Goal: Information Seeking & Learning: Learn about a topic

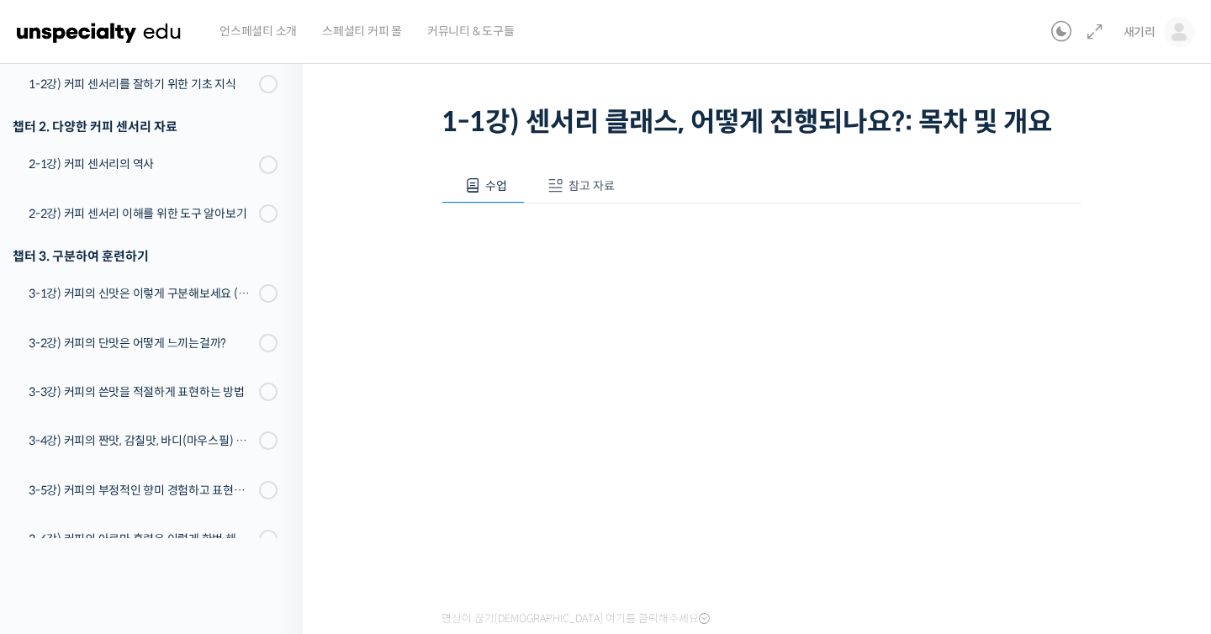
scroll to position [228, 0]
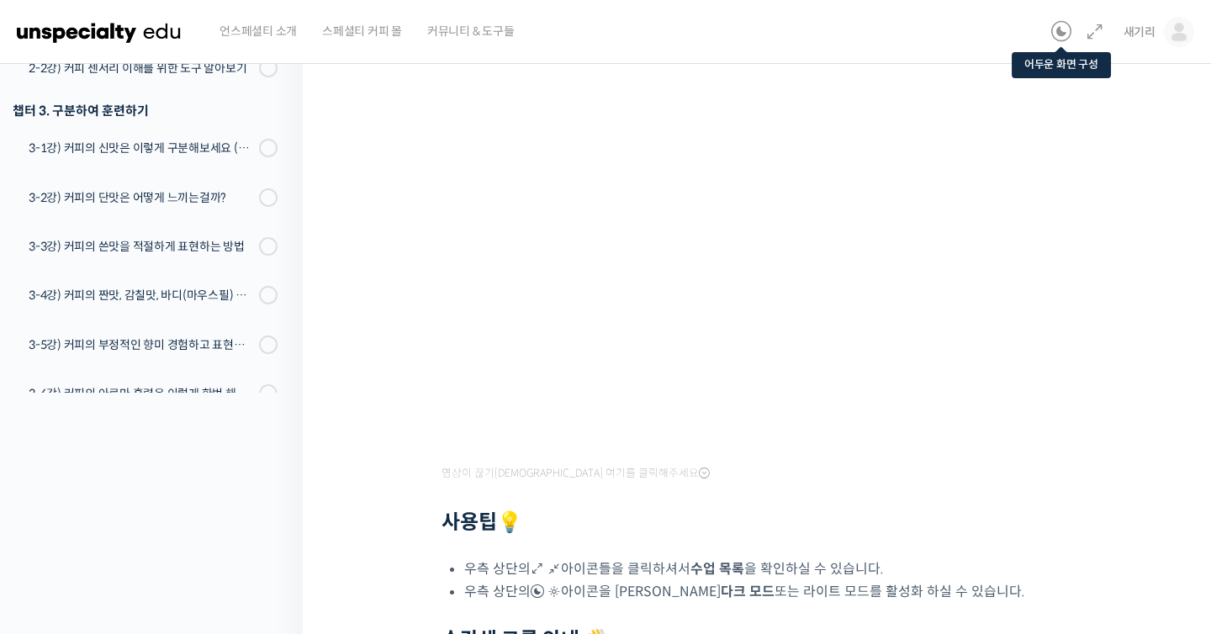
click at [1068, 34] on icon at bounding box center [1061, 32] width 20 height 20
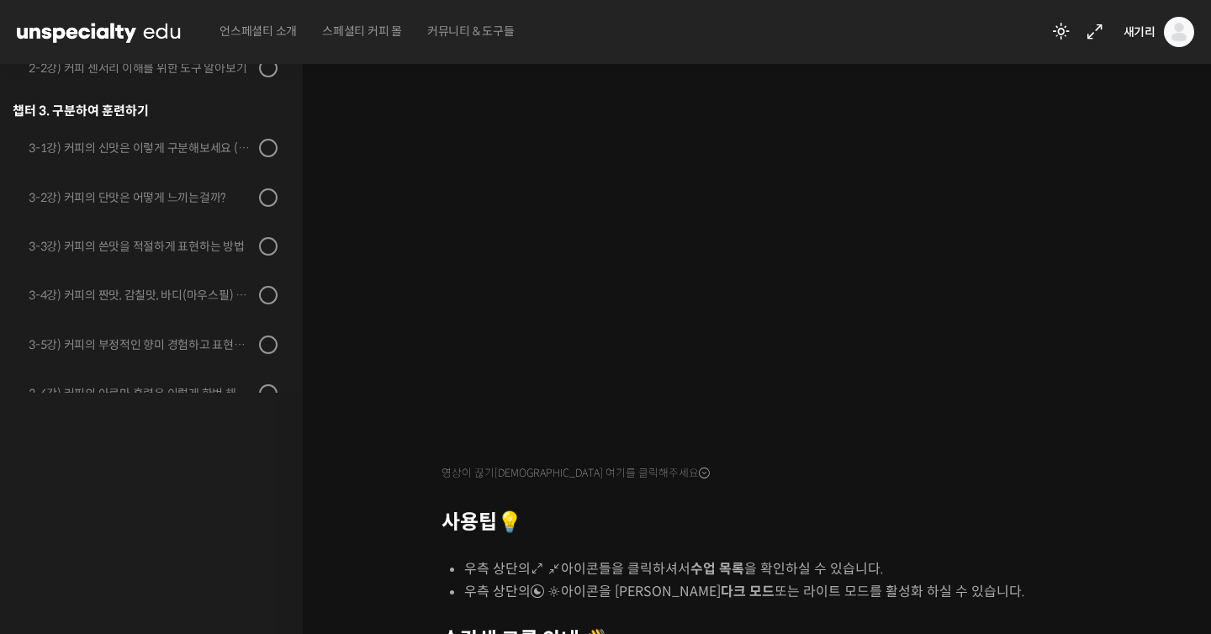
click at [1100, 507] on div "세계 바리스타 대회 윤선희 심사위원의 커피 센서리 스킬 기초 1-1강) 센서리 클래스, 어떻게 진행되나요?: 목차 및 개요 진행 중 수업 1 …" at bounding box center [761, 365] width 748 height 1034
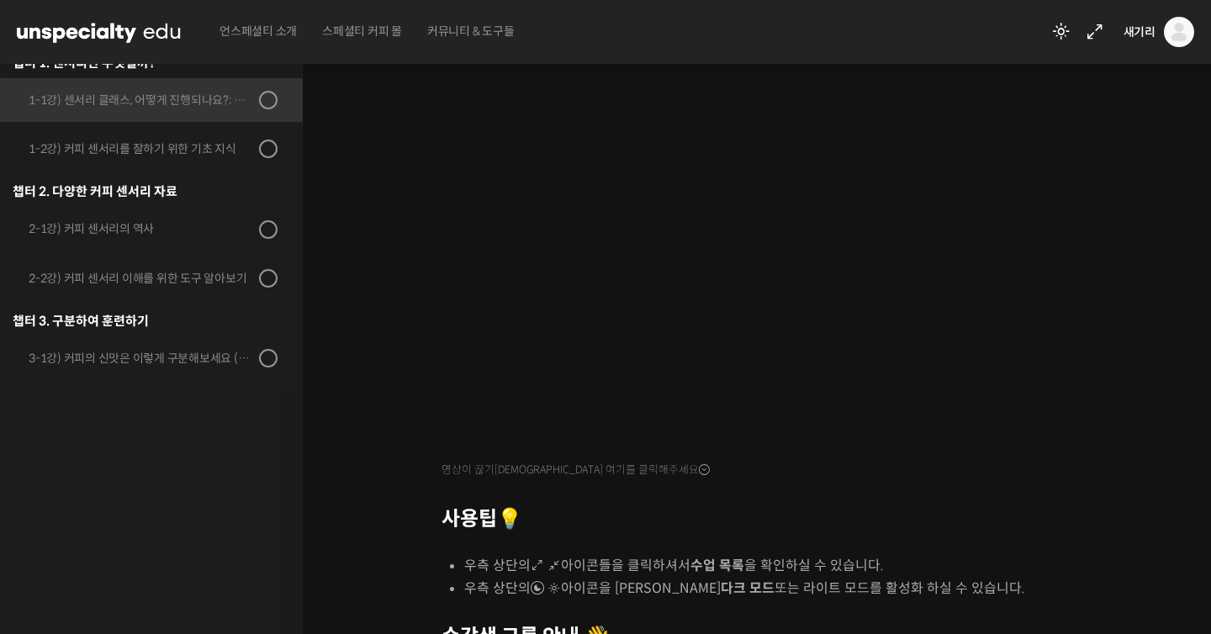
scroll to position [508, 0]
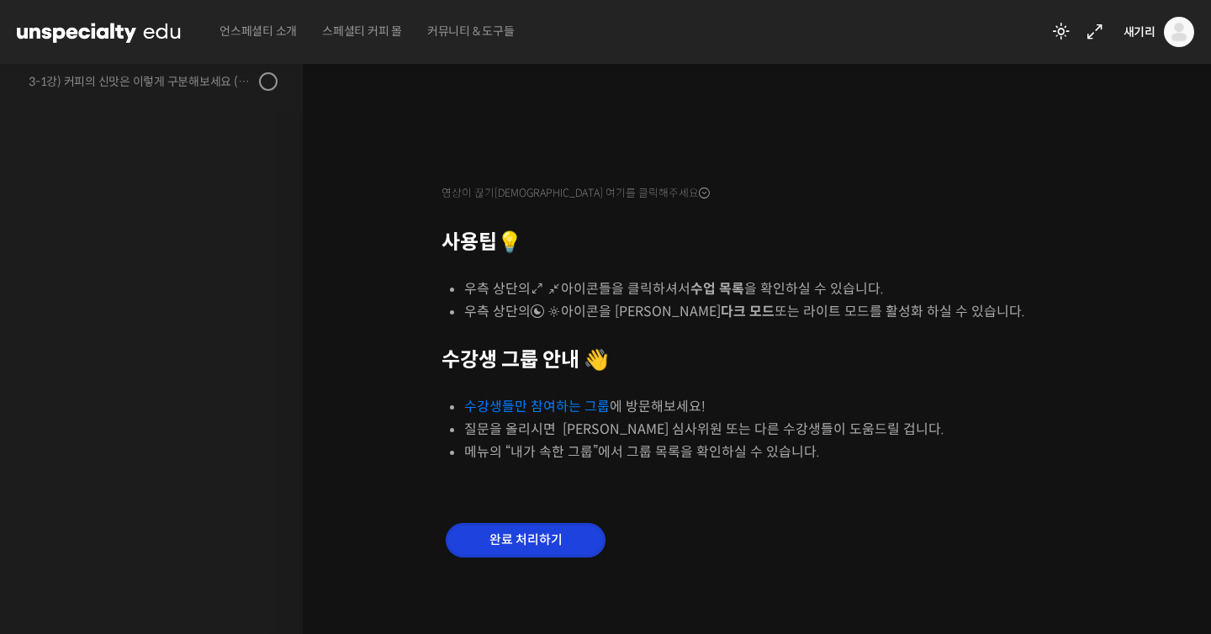
click at [574, 539] on input "완료 처리하기" at bounding box center [526, 540] width 160 height 34
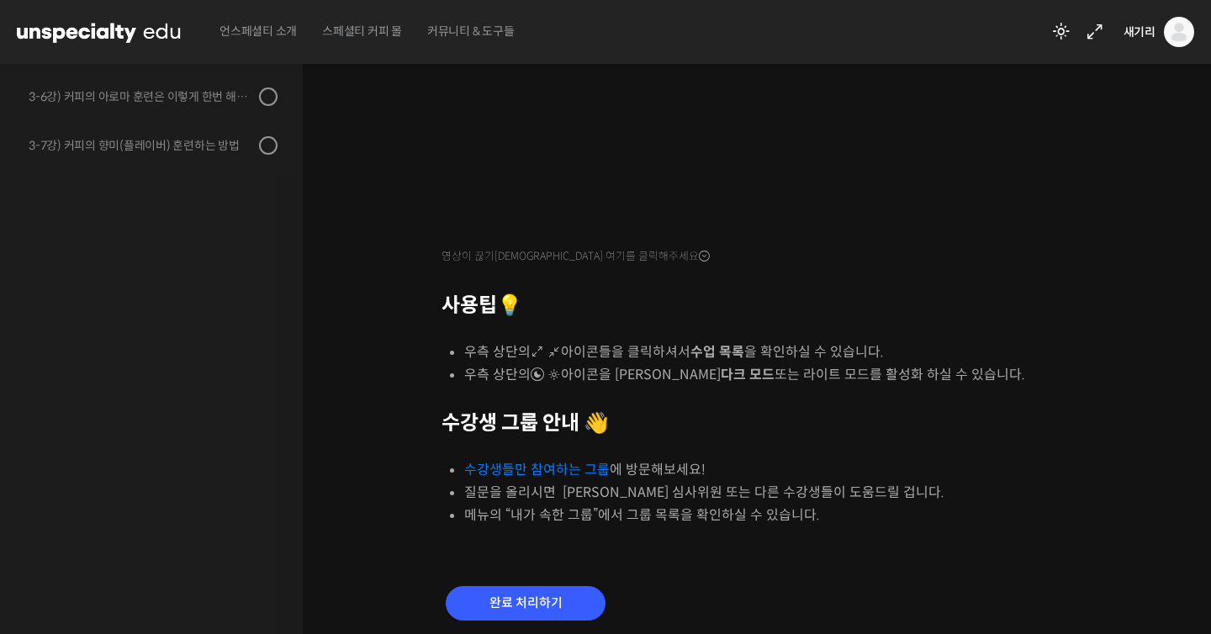
scroll to position [385, 0]
